Goal: Find specific page/section: Find specific page/section

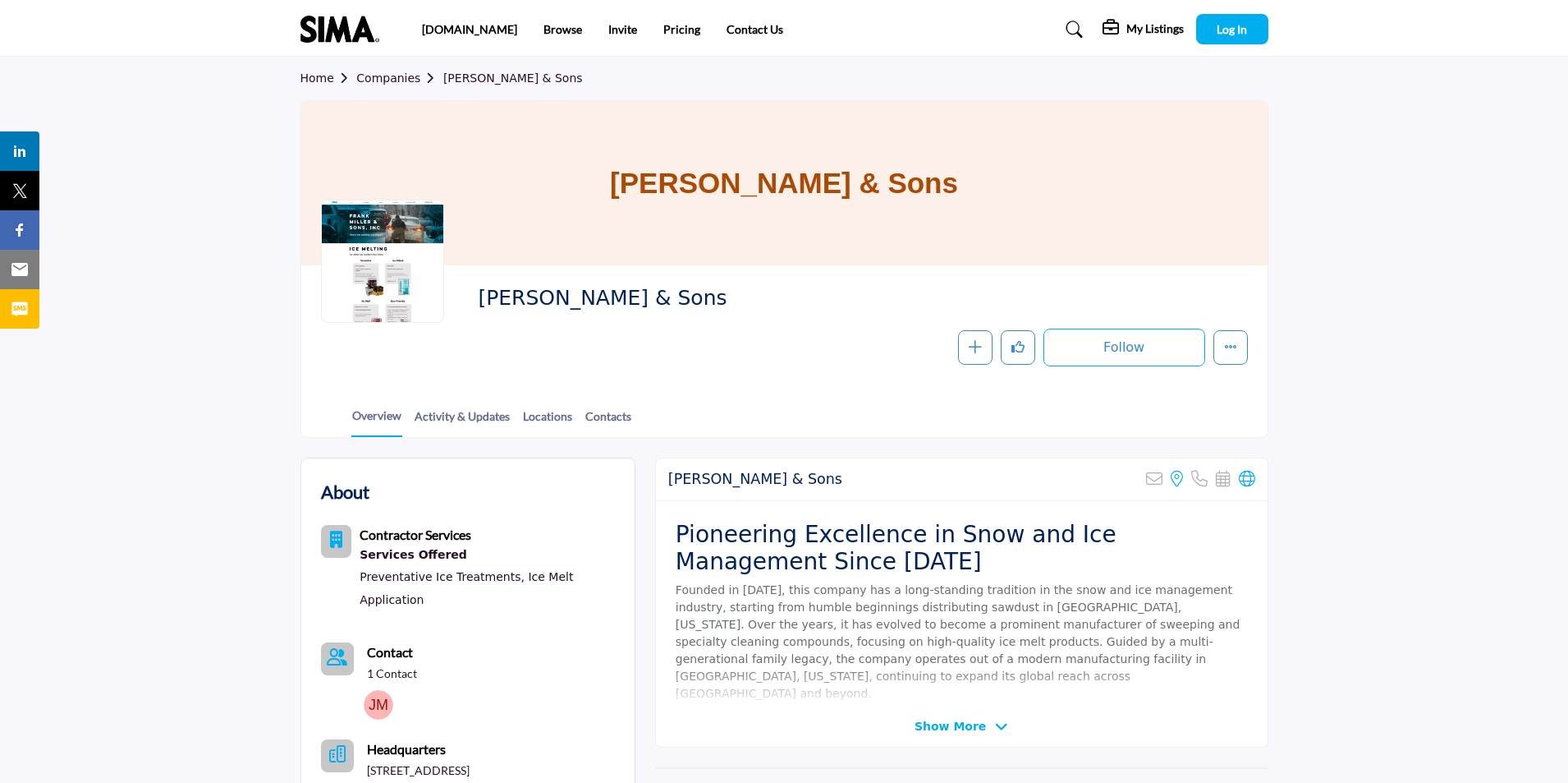
click at [411, 294] on div at bounding box center [382, 261] width 123 height 123
click at [569, 413] on link "Locations" at bounding box center [547, 421] width 51 height 28
